Goal: Obtain resource: Download file/media

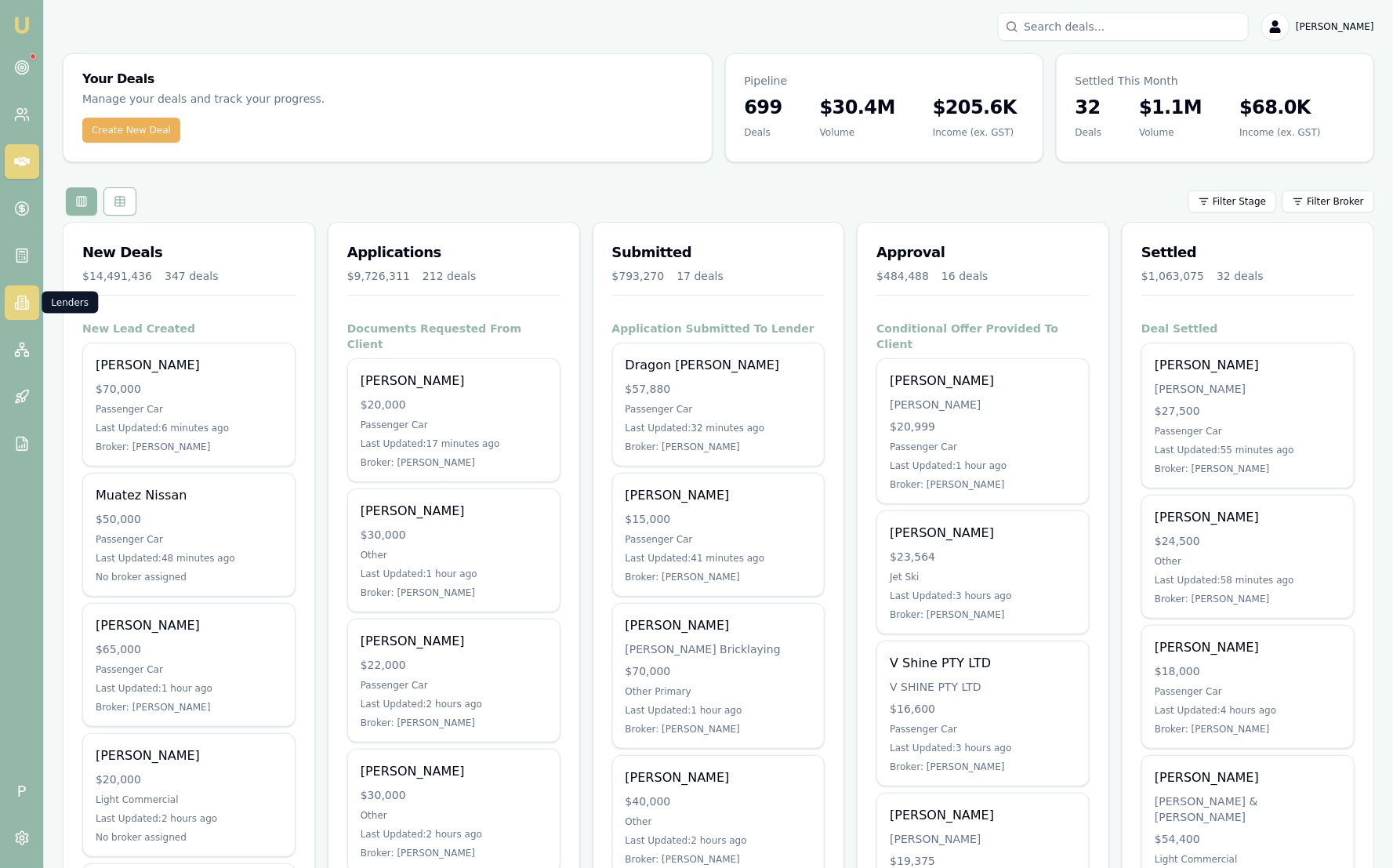
click at [19, 300] on icon at bounding box center [22, 302] width 16 height 16
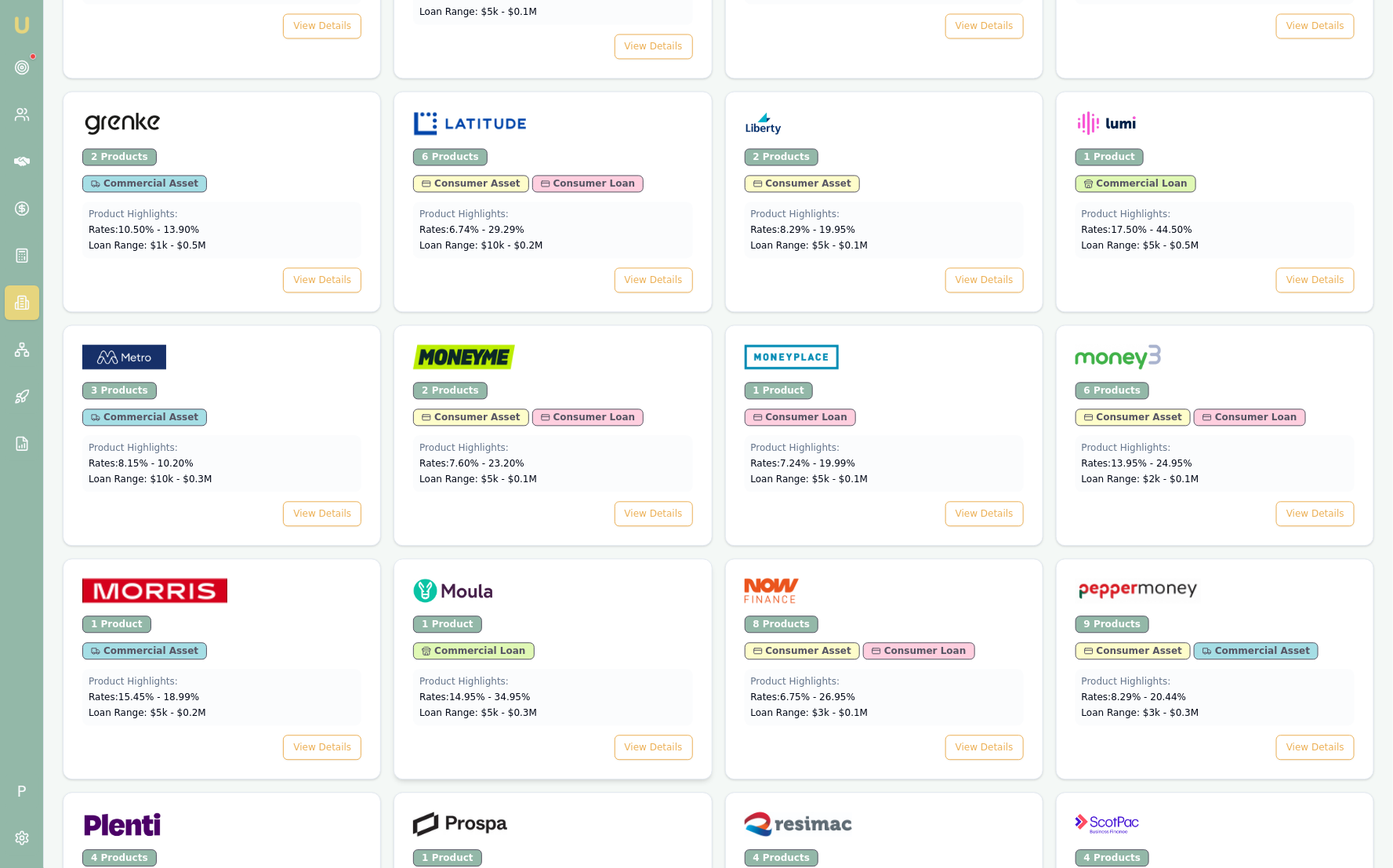
scroll to position [1567, 0]
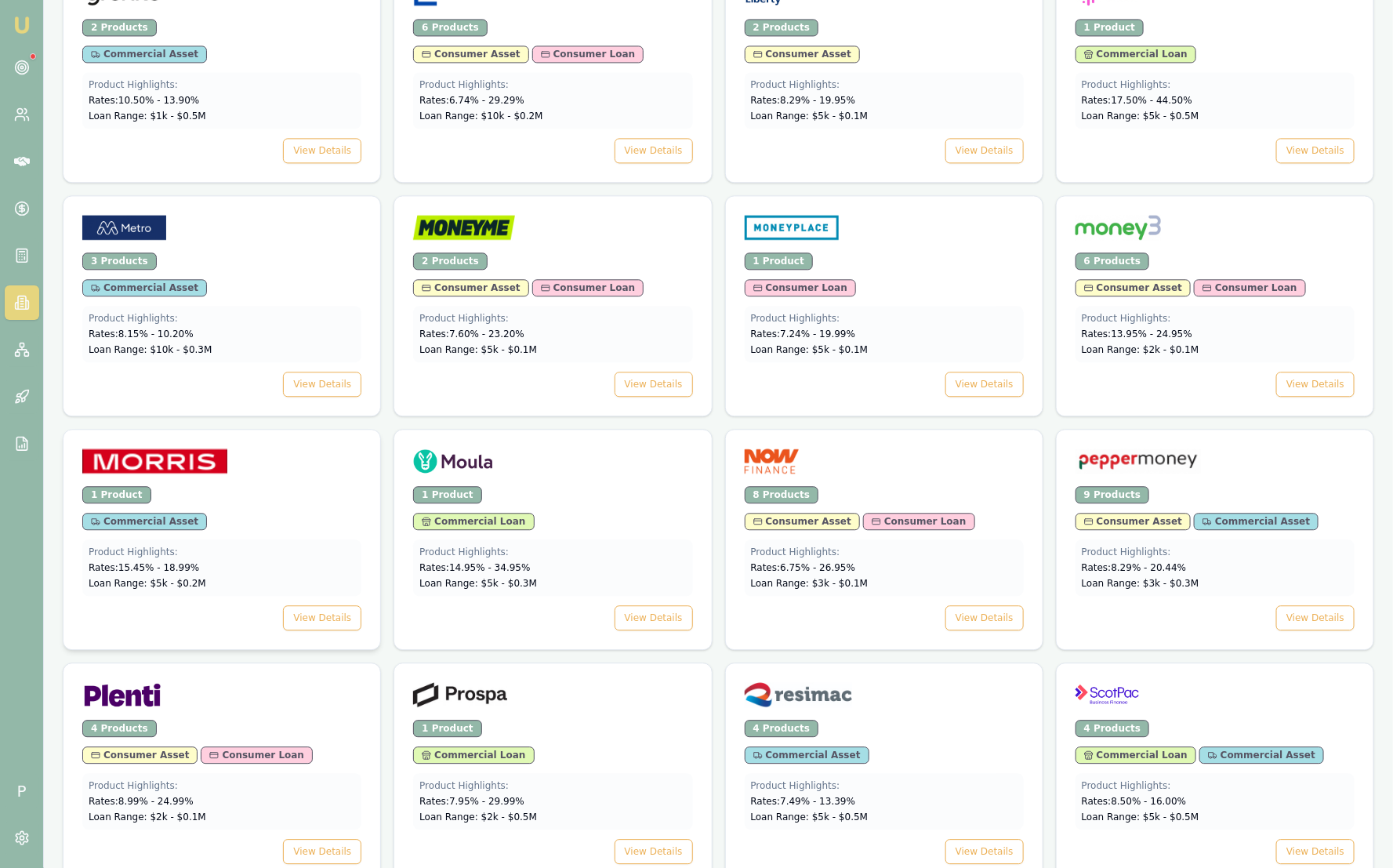
click at [238, 486] on div "1 Product" at bounding box center [222, 495] width 279 height 17
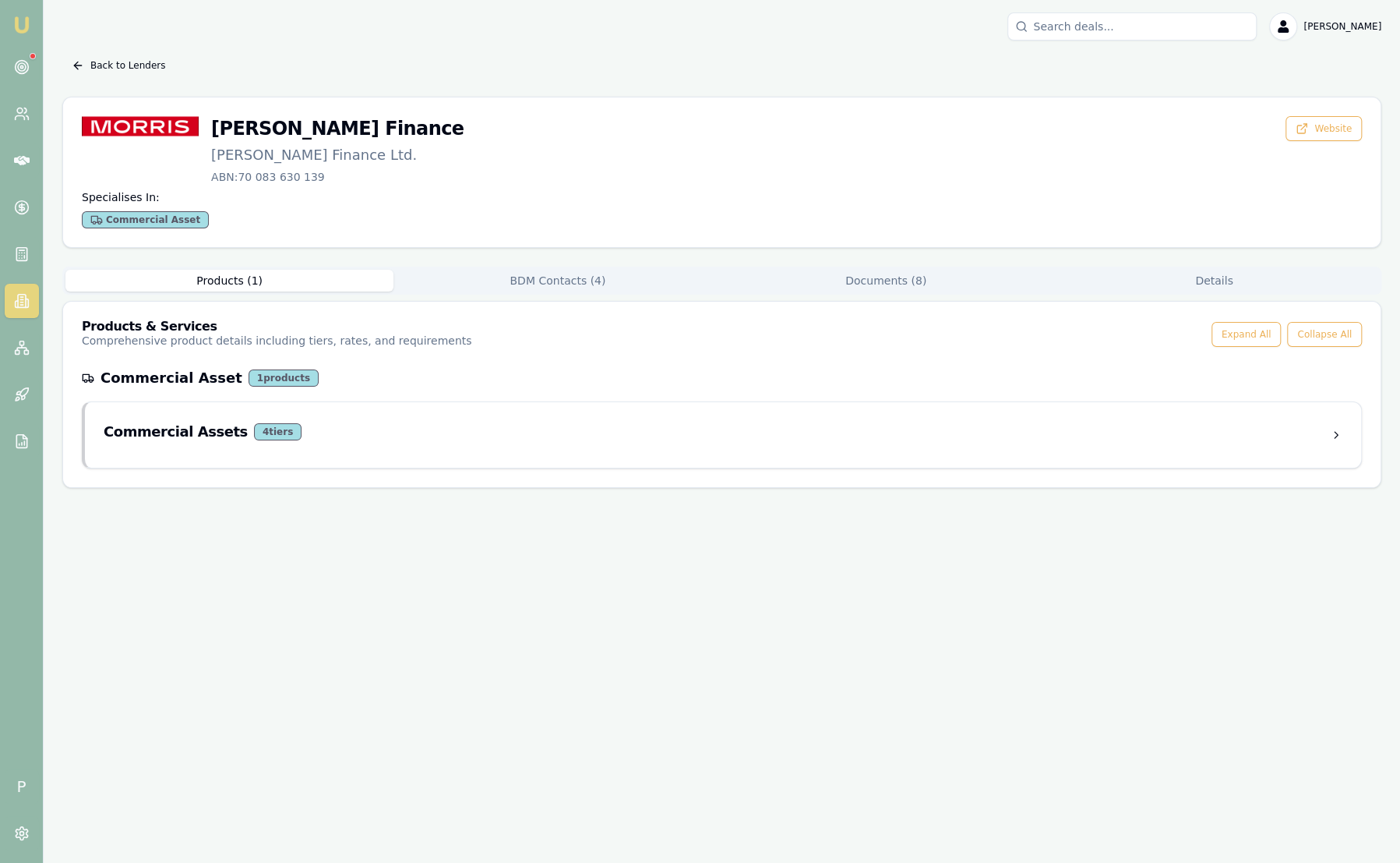
click at [555, 294] on div "Products ( 1 ) BDM Contacts ( 4 ) Documents ( 8 ) Details Products & Services C…" at bounding box center [722, 377] width 1319 height 221
click at [554, 289] on button "BDM Contacts ( 4 )" at bounding box center [558, 281] width 328 height 22
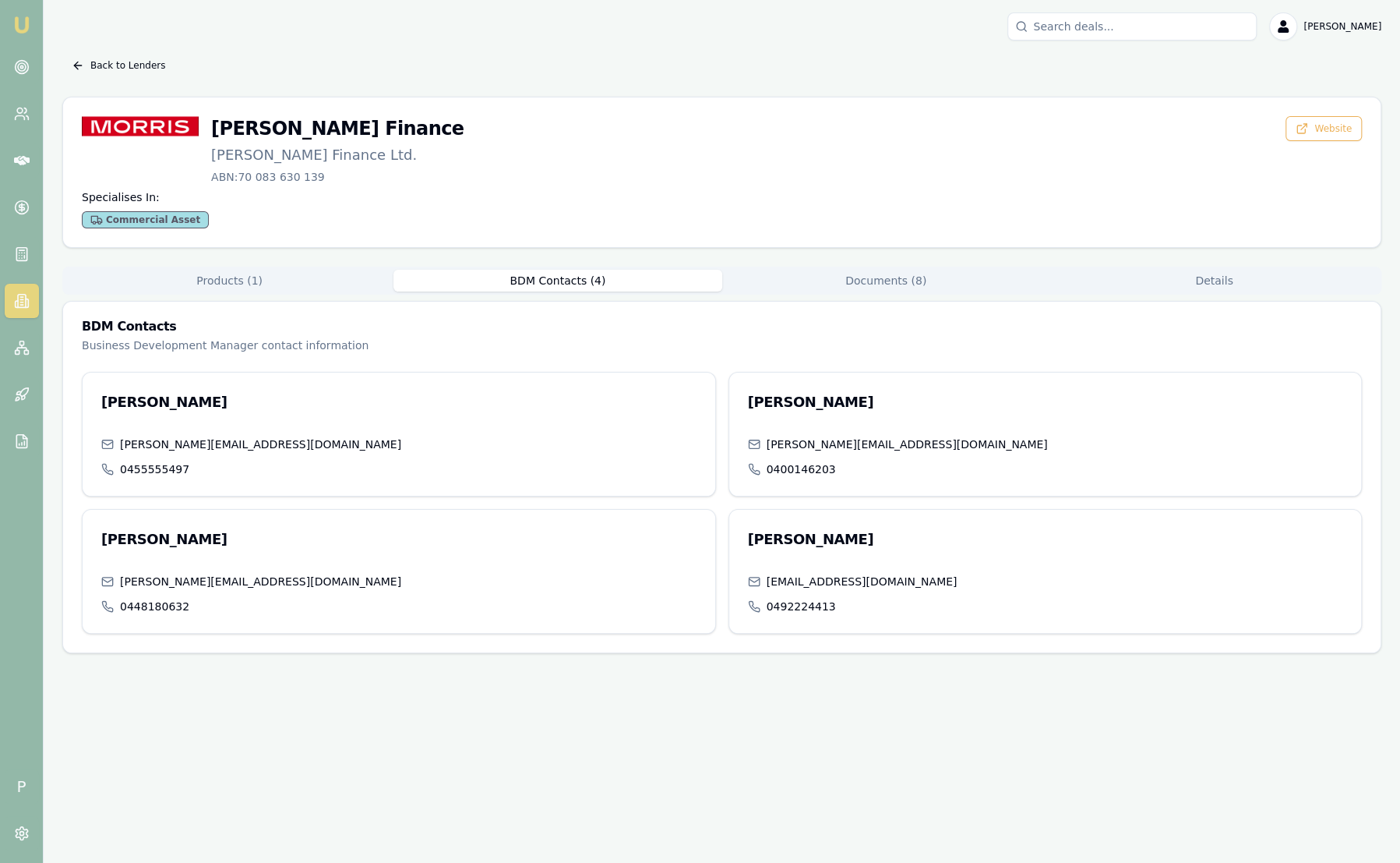
click at [917, 293] on div "Products ( 1 ) BDM Contacts ( 4 ) Documents ( 8 ) Details BDM Contacts Business…" at bounding box center [722, 460] width 1319 height 387
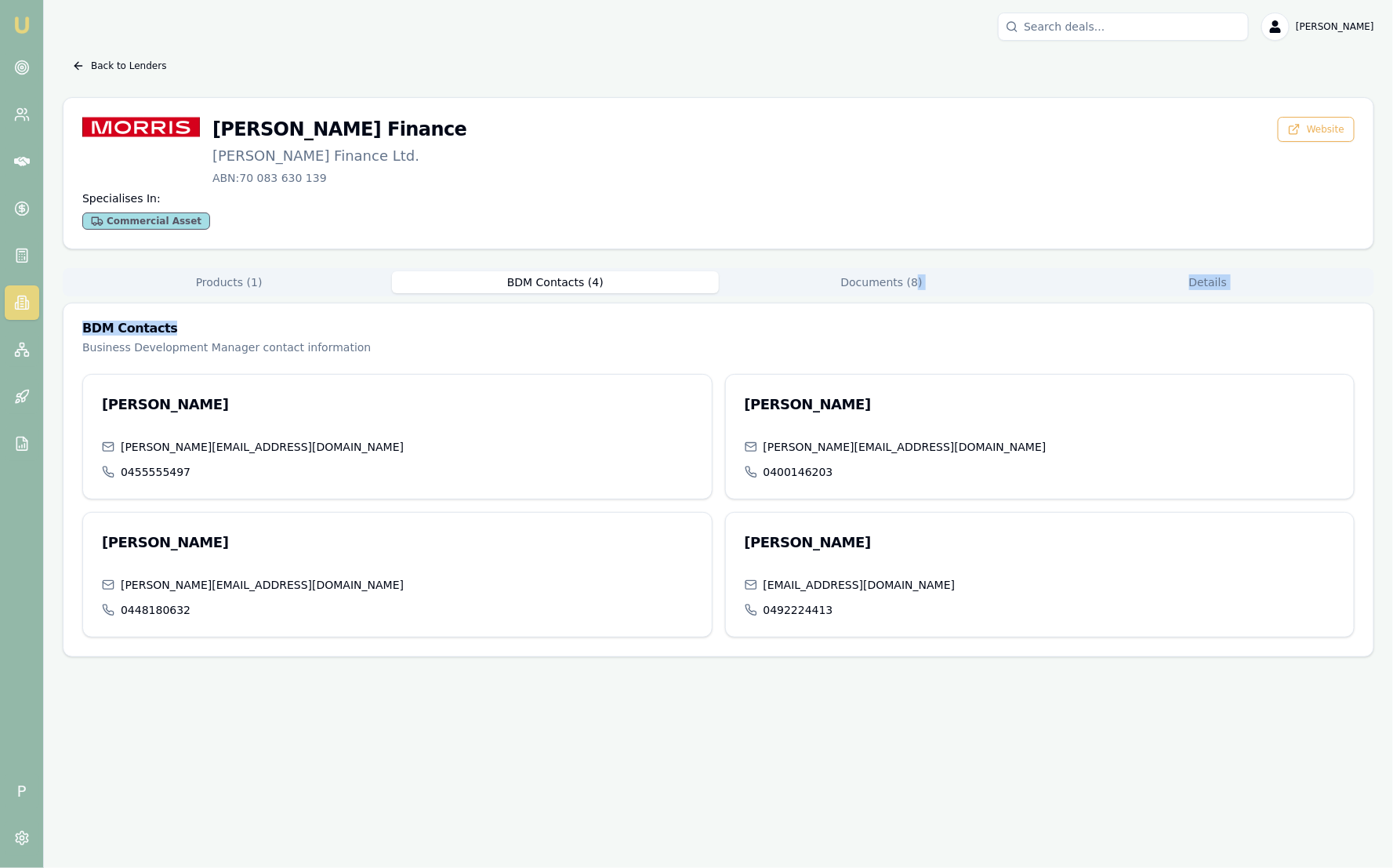
drag, startPoint x: 923, startPoint y: 295, endPoint x: 892, endPoint y: 291, distance: 31.3
click at [892, 291] on button "Documents ( 8 )" at bounding box center [882, 282] width 326 height 22
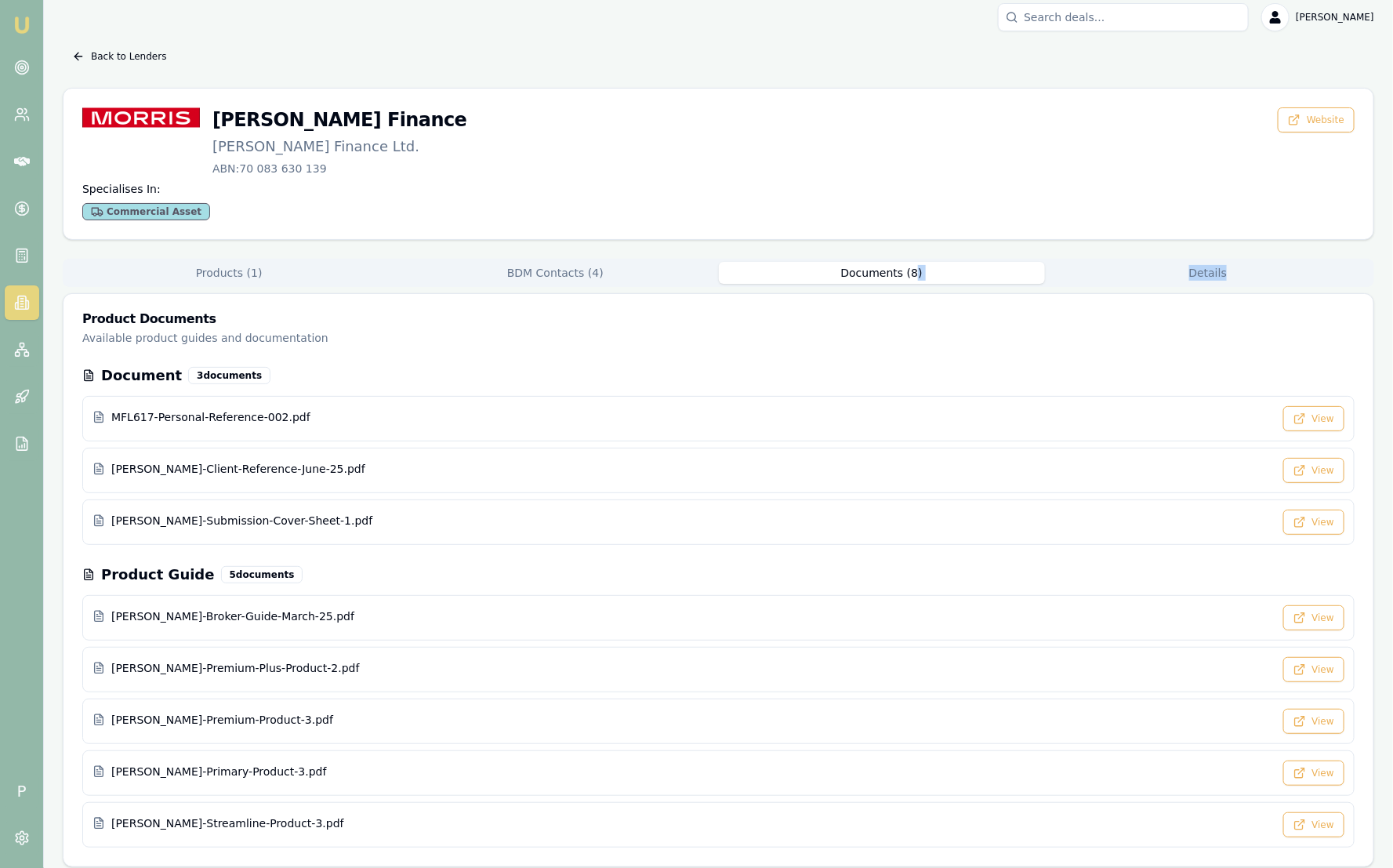
scroll to position [17, 0]
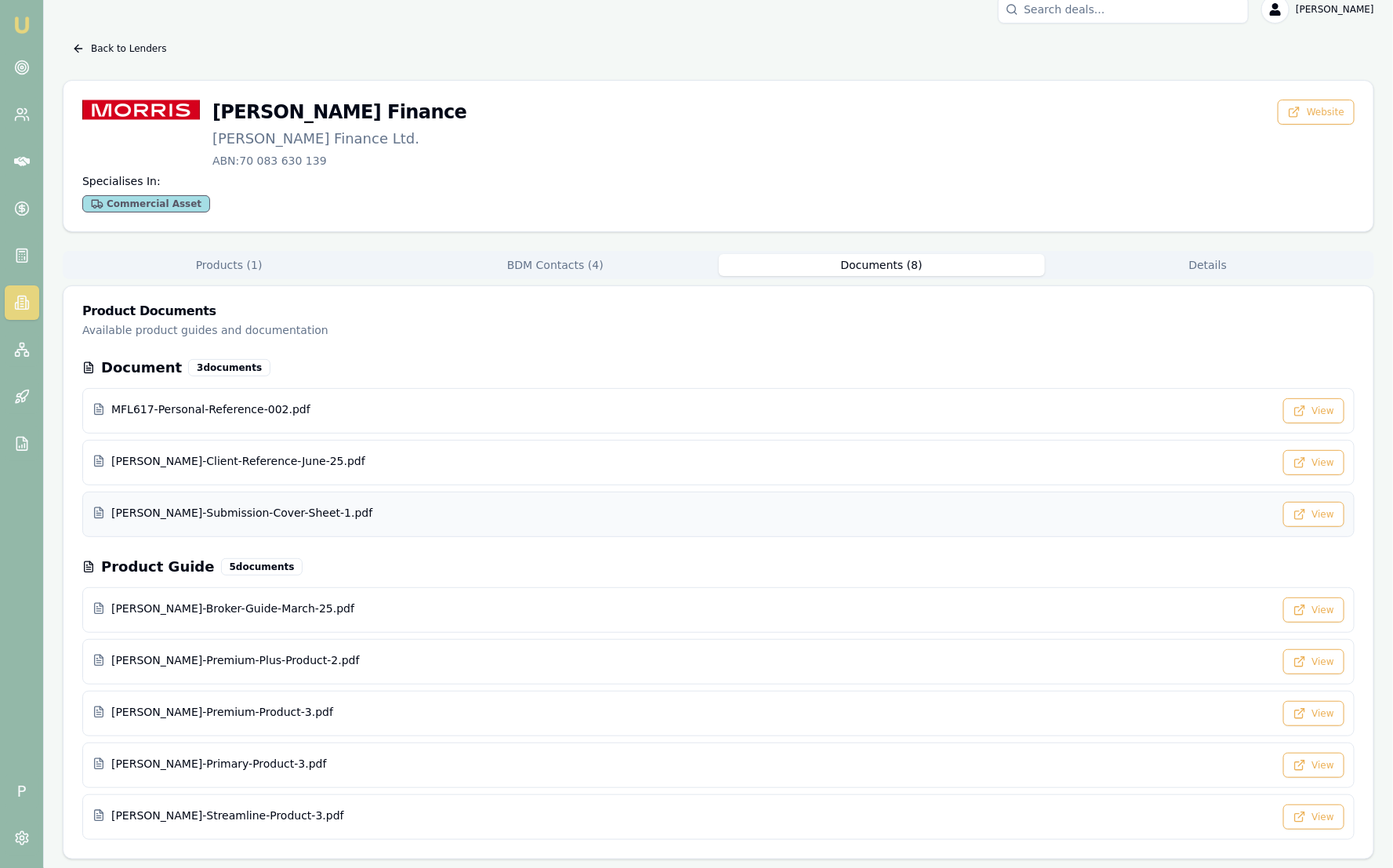
click at [370, 513] on div "[PERSON_NAME]-Submission-Cover-Sheet-1.pdf" at bounding box center [683, 513] width 1181 height 16
